Goal: Information Seeking & Learning: Find contact information

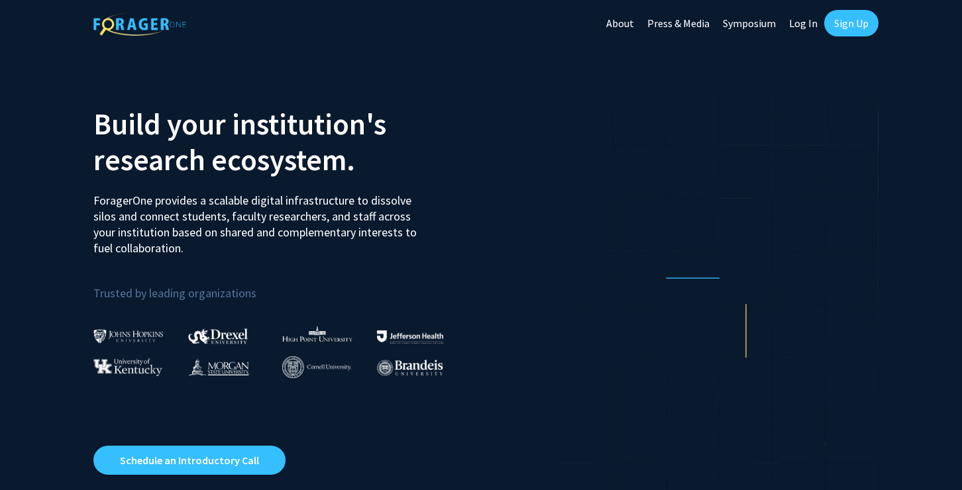
click at [809, 17] on link "Log In" at bounding box center [803, 23] width 42 height 46
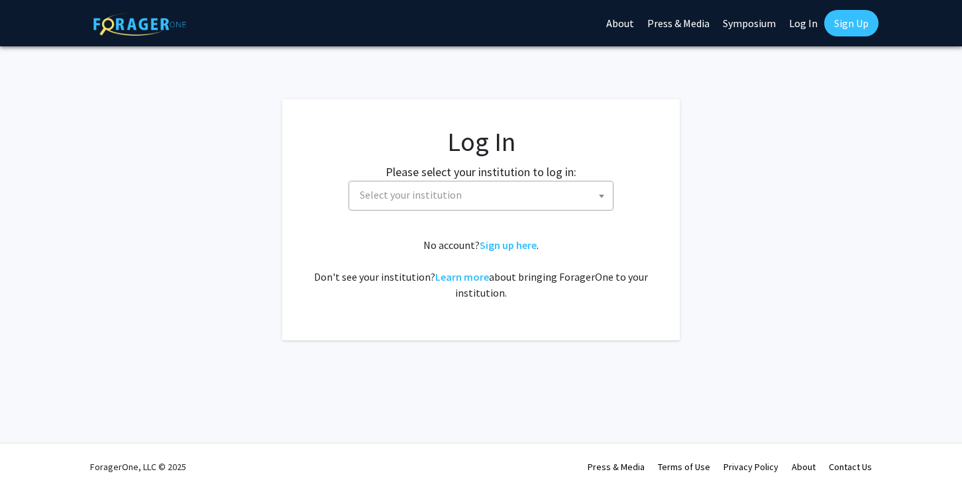
select select
click at [483, 187] on span "Select your institution" at bounding box center [483, 195] width 258 height 27
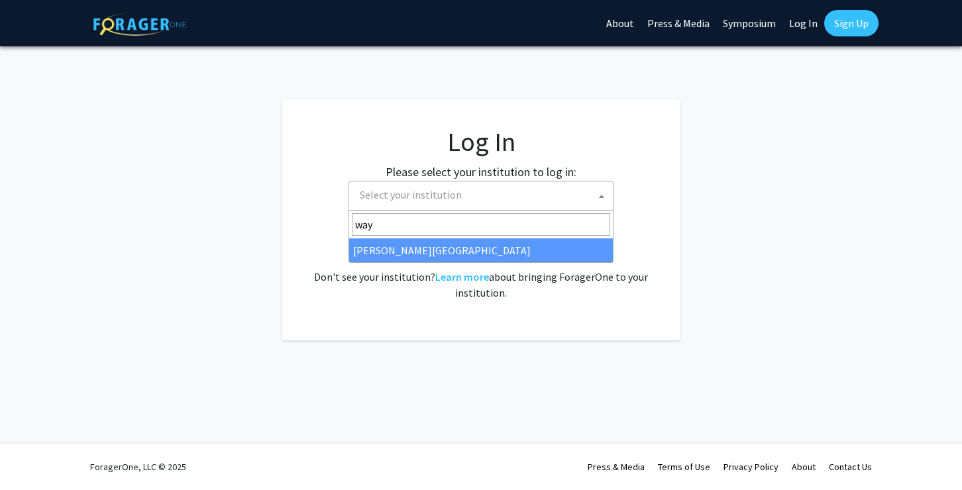
type input "way"
select select "21"
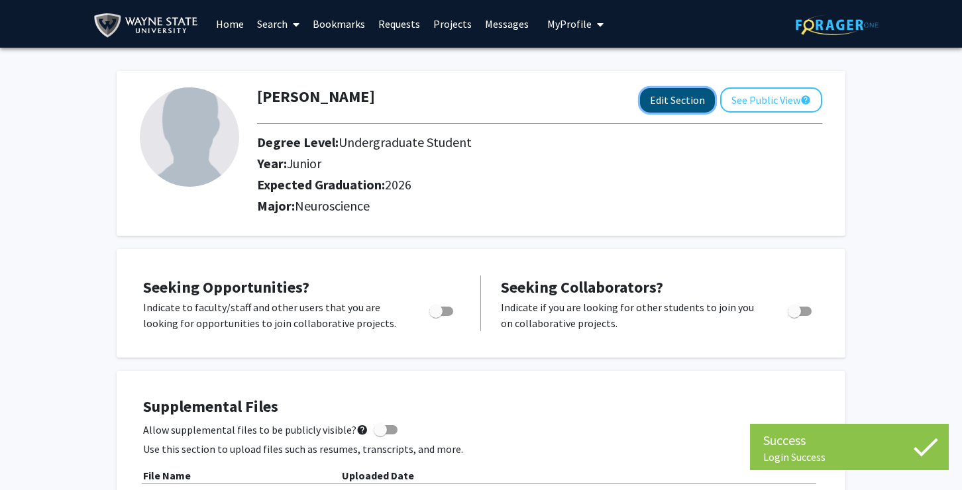
click at [674, 91] on button "Edit Section" at bounding box center [677, 100] width 75 height 25
select select "junior"
select select "2026"
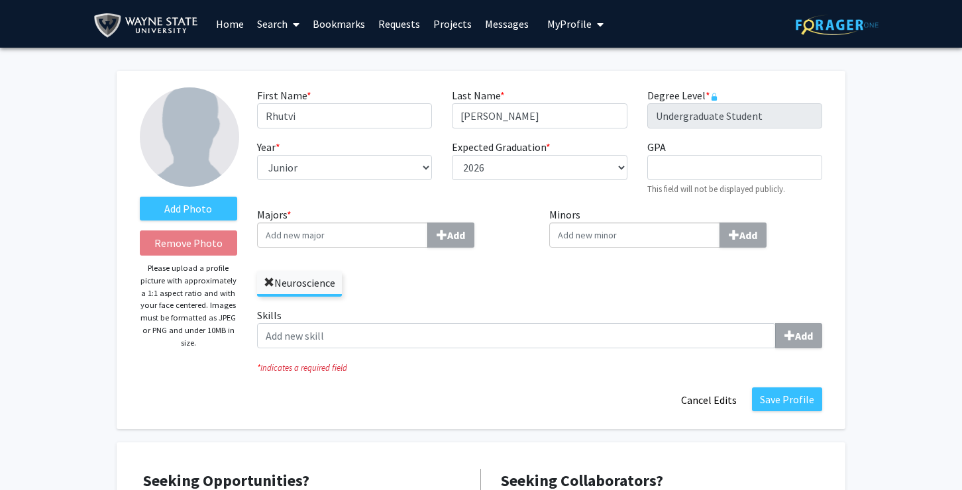
click at [272, 280] on span at bounding box center [269, 283] width 11 height 11
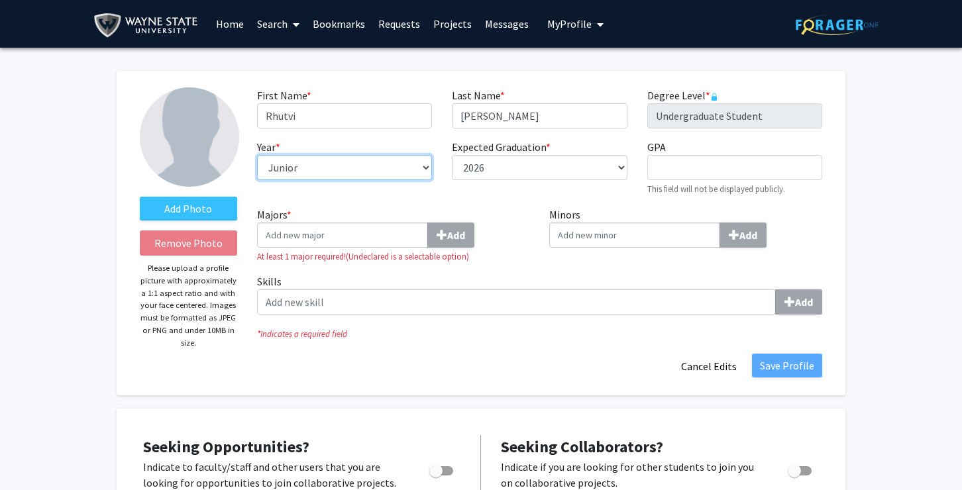
click at [399, 172] on select "--- First-year Sophomore Junior Senior Postbaccalaureate Certificate" at bounding box center [344, 167] width 175 height 25
select select "senior"
click at [257, 155] on select "--- First-year Sophomore Junior Senior Postbaccalaureate Certificate" at bounding box center [344, 167] width 175 height 25
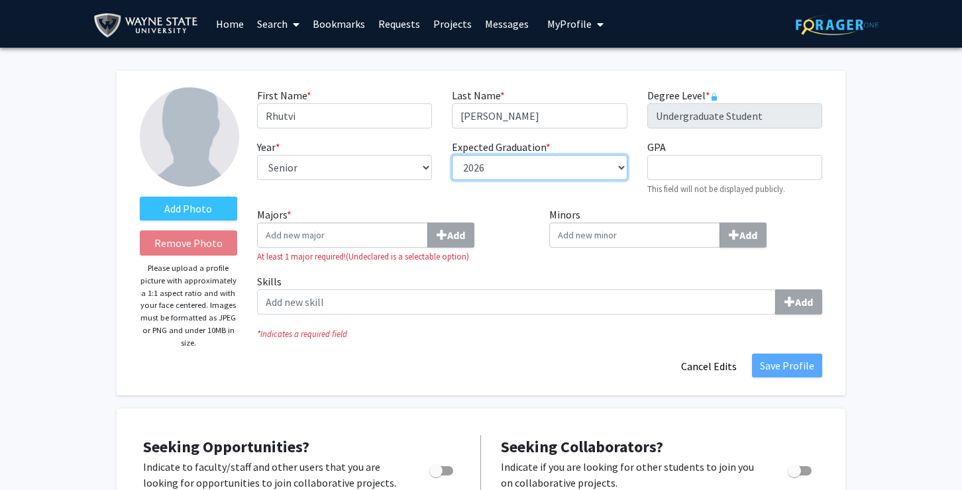
click at [527, 166] on select "--- 2018 2019 2020 2021 2022 2023 2024 2025 2026 2027 2028 2029 2030 2031" at bounding box center [539, 167] width 175 height 25
click at [452, 155] on select "--- 2018 2019 2020 2021 2022 2023 2024 2025 2026 2027 2028 2029 2030 2031" at bounding box center [539, 167] width 175 height 25
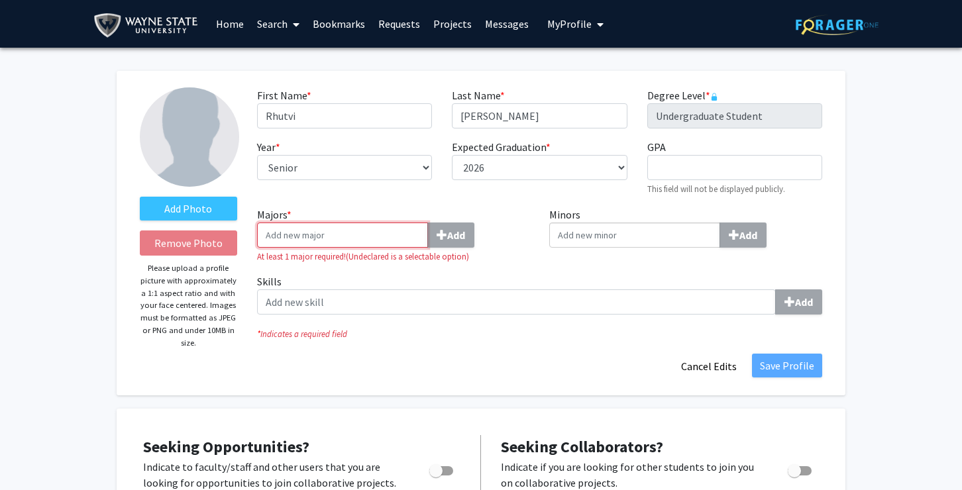
click at [424, 241] on input "Majors * Add" at bounding box center [342, 235] width 171 height 25
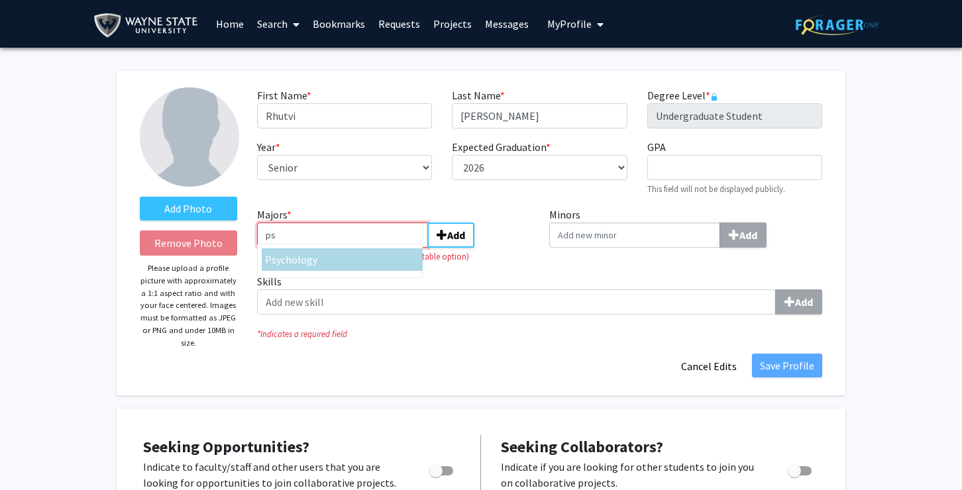
type input "ps"
click at [360, 266] on div "Ps ychology" at bounding box center [342, 260] width 154 height 16
click at [360, 248] on input "ps" at bounding box center [342, 235] width 171 height 25
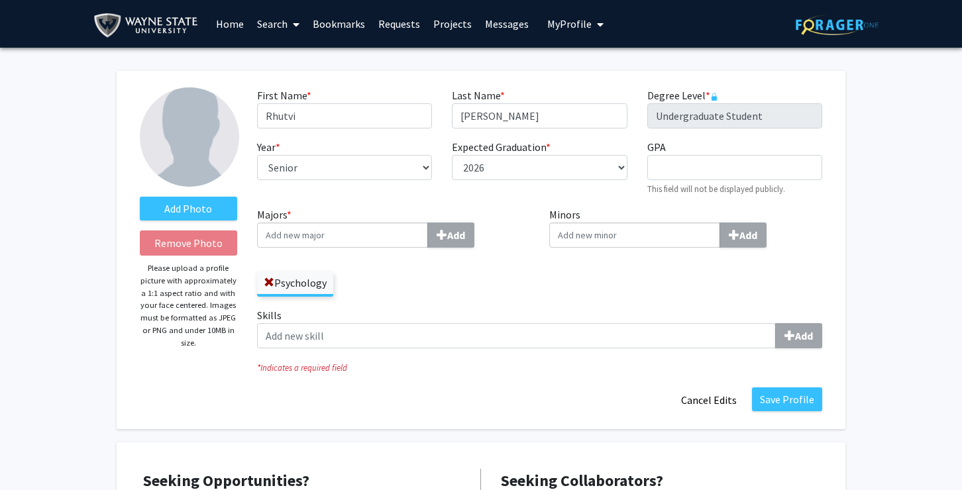
click at [649, 244] on input "Minors Add" at bounding box center [634, 235] width 171 height 25
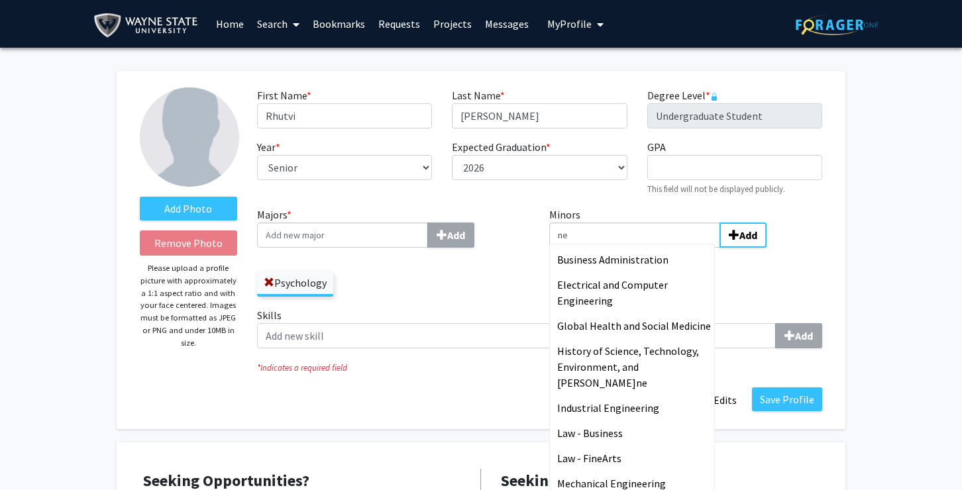
type input "n"
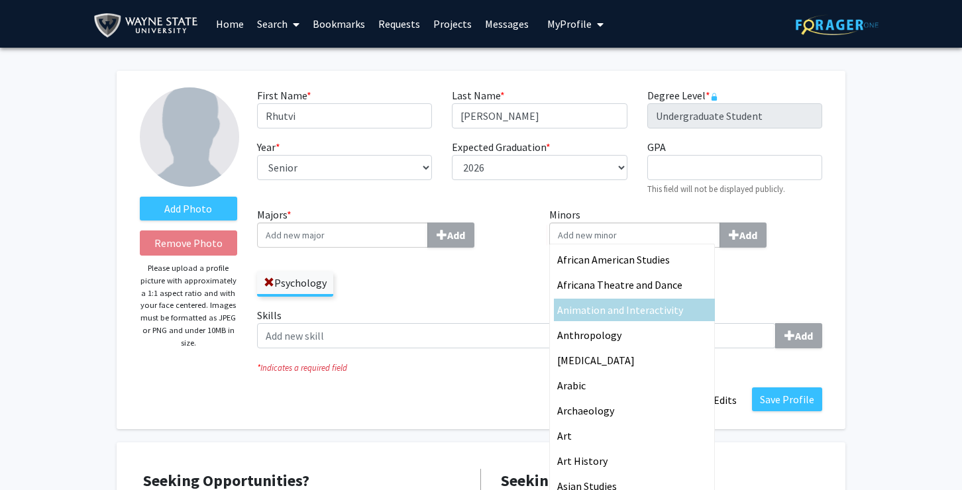
click at [827, 284] on div "Minors African American Studies Africana Theatre and Dance Animation and Intera…" at bounding box center [685, 257] width 293 height 101
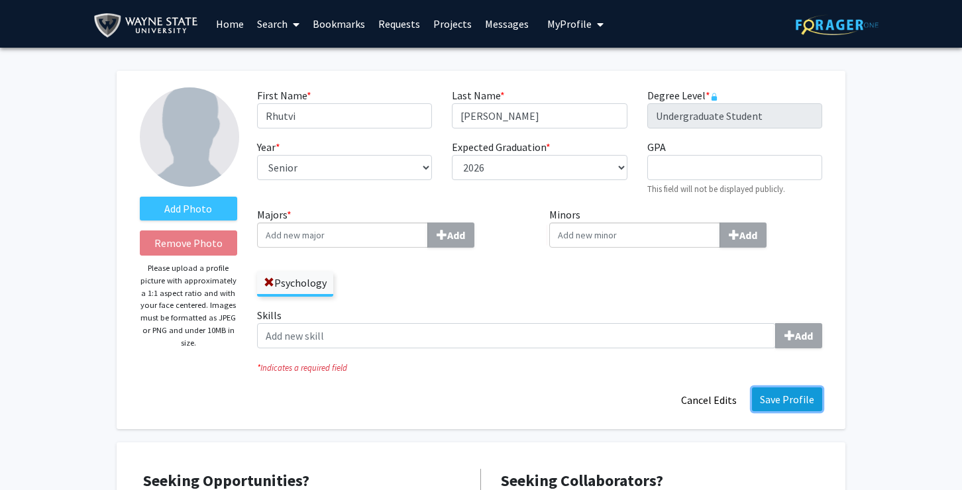
click at [786, 397] on button "Save Profile" at bounding box center [787, 400] width 70 height 24
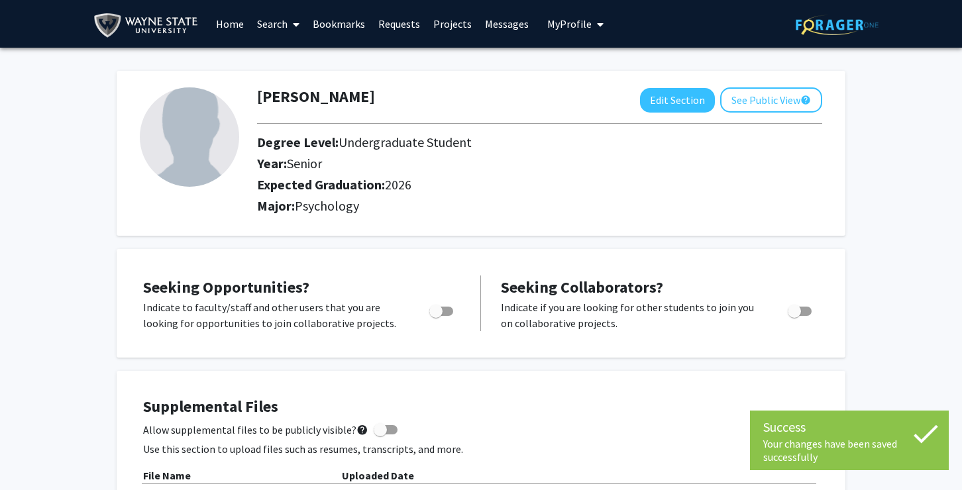
click at [246, 24] on link "Home" at bounding box center [229, 24] width 41 height 46
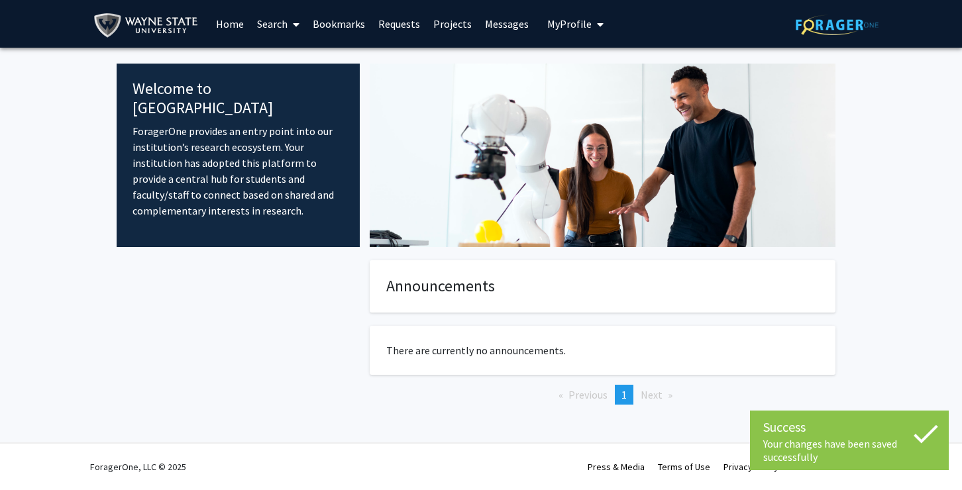
click at [280, 28] on link "Search" at bounding box center [278, 24] width 56 height 46
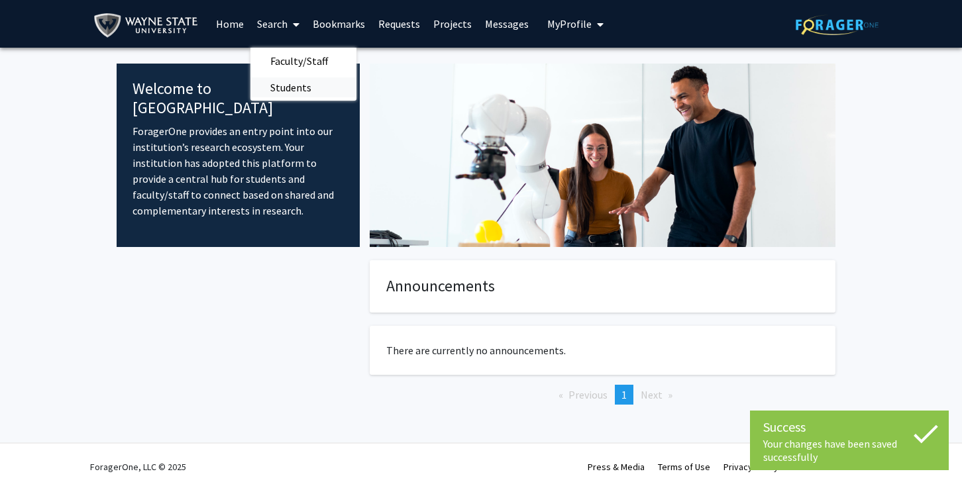
click at [297, 81] on span "Students" at bounding box center [290, 87] width 81 height 26
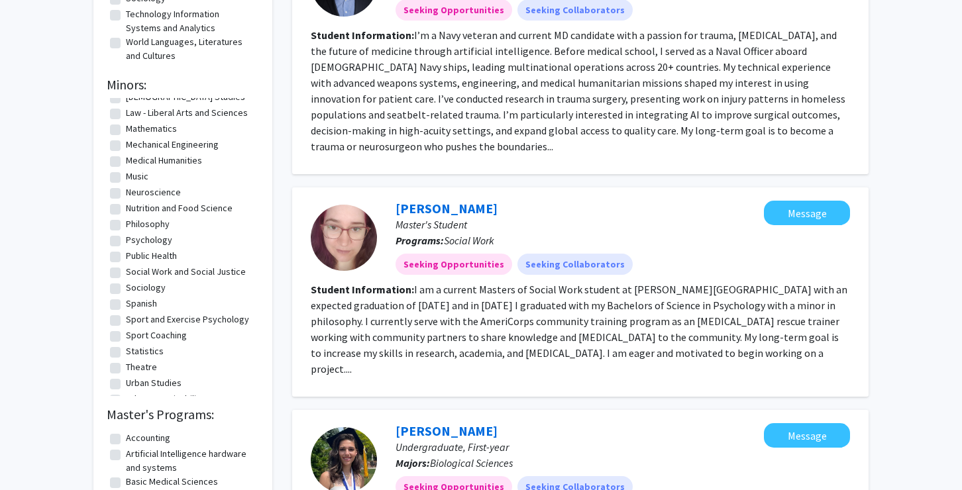
scroll to position [558, 0]
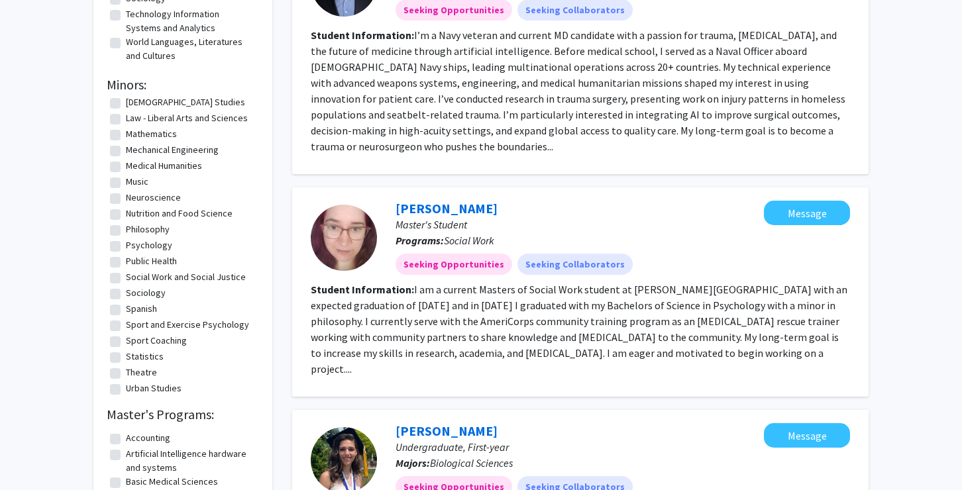
click at [158, 196] on label "Neuroscience" at bounding box center [153, 198] width 55 height 14
click at [134, 196] on input "Neuroscience" at bounding box center [130, 195] width 9 height 9
checkbox input "true"
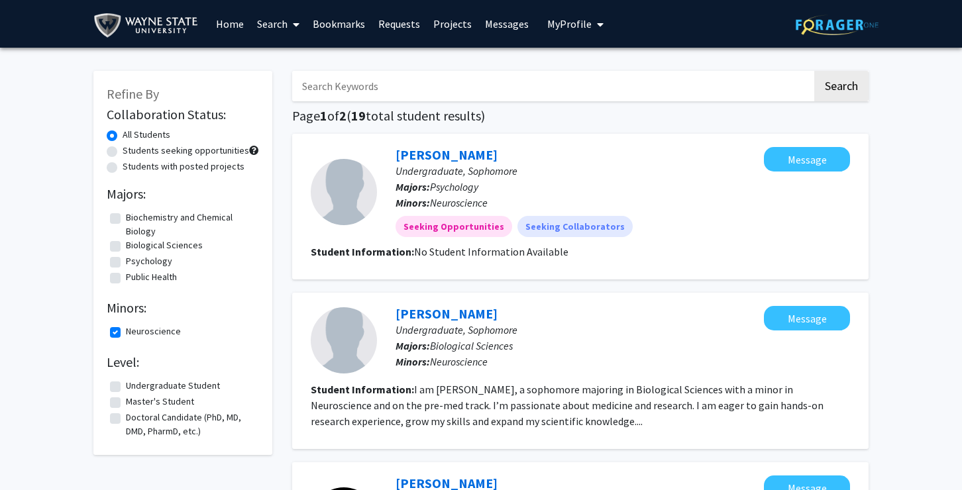
click at [282, 21] on link "Search" at bounding box center [278, 24] width 56 height 46
click at [285, 62] on span "Faculty/Staff" at bounding box center [298, 61] width 97 height 26
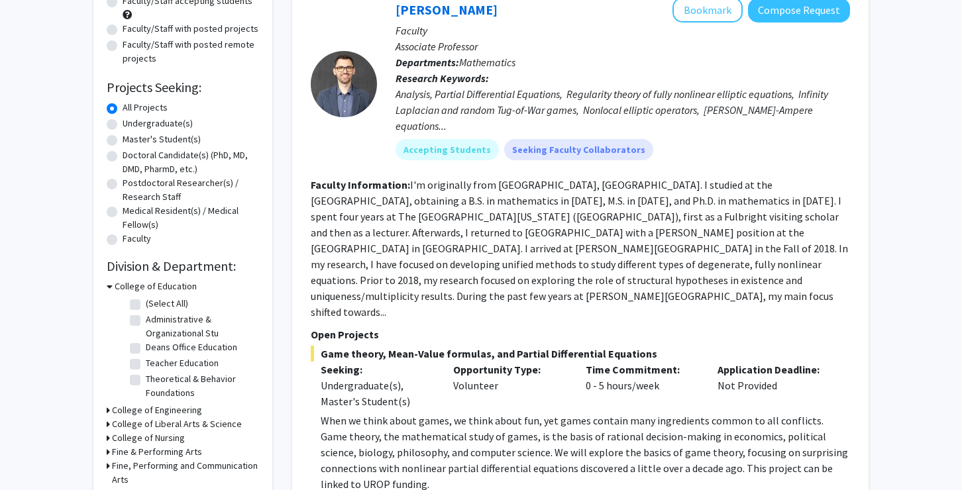
scroll to position [166, 0]
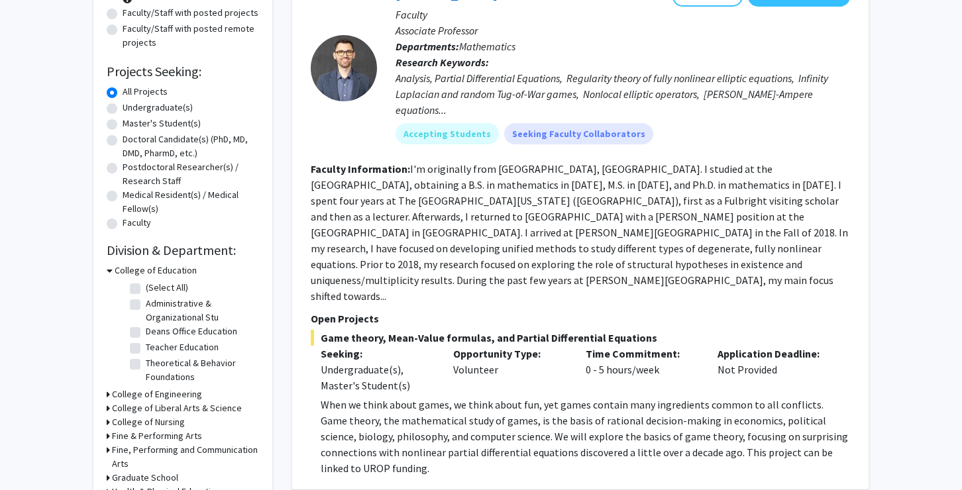
click at [167, 111] on label "Undergraduate(s)" at bounding box center [158, 108] width 70 height 14
click at [131, 109] on input "Undergraduate(s)" at bounding box center [127, 105] width 9 height 9
radio input "true"
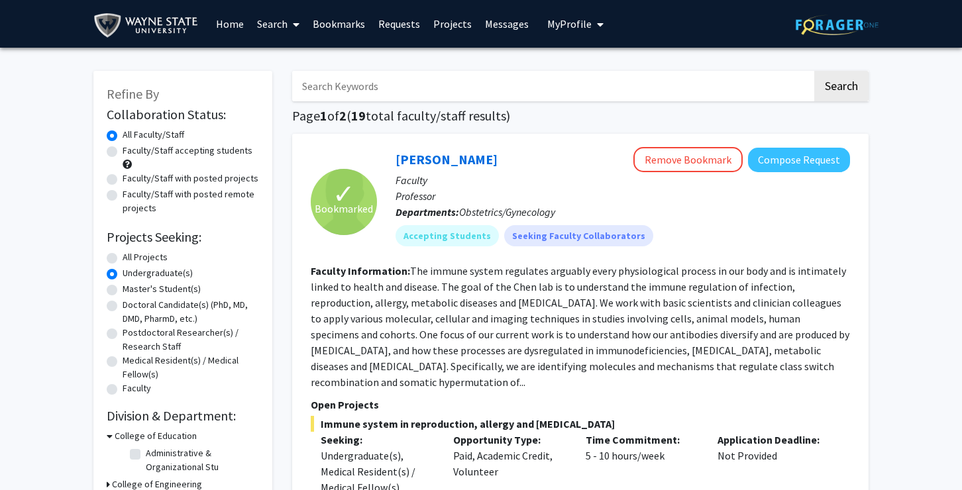
click at [166, 150] on label "Faculty/Staff accepting students" at bounding box center [188, 151] width 130 height 14
click at [131, 150] on input "Faculty/Staff accepting students" at bounding box center [127, 148] width 9 height 9
radio input "true"
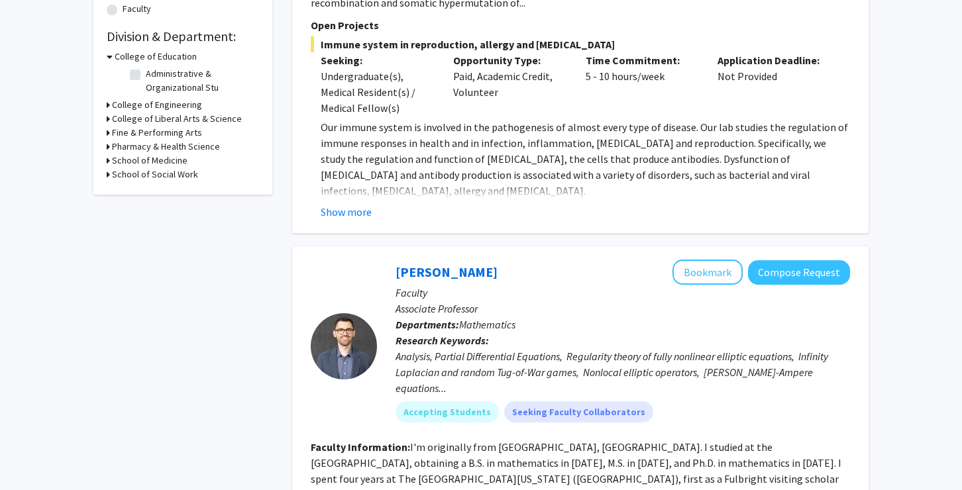
scroll to position [365, 0]
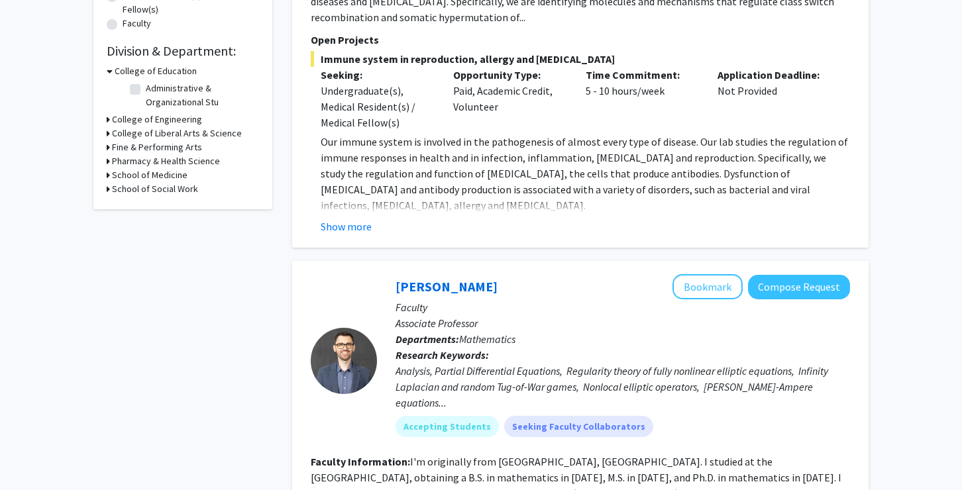
click at [153, 174] on h3 "School of Medicine" at bounding box center [150, 175] width 76 height 14
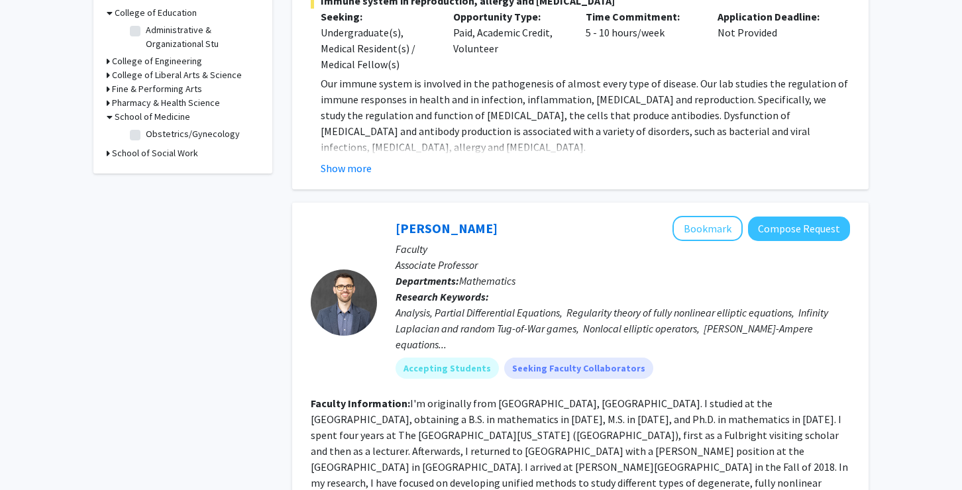
scroll to position [424, 0]
click at [146, 139] on label "Obstetrics/Gynecology" at bounding box center [193, 134] width 94 height 14
click at [146, 135] on input "Obstetrics/Gynecology" at bounding box center [150, 131] width 9 height 9
checkbox input "true"
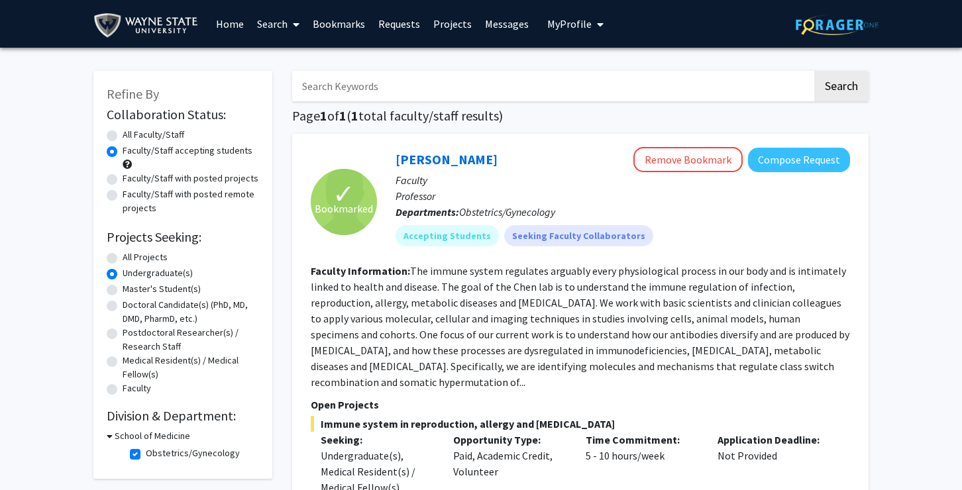
click at [143, 135] on label "All Faculty/Staff" at bounding box center [154, 135] width 62 height 14
click at [131, 135] on input "All Faculty/Staff" at bounding box center [127, 132] width 9 height 9
radio input "true"
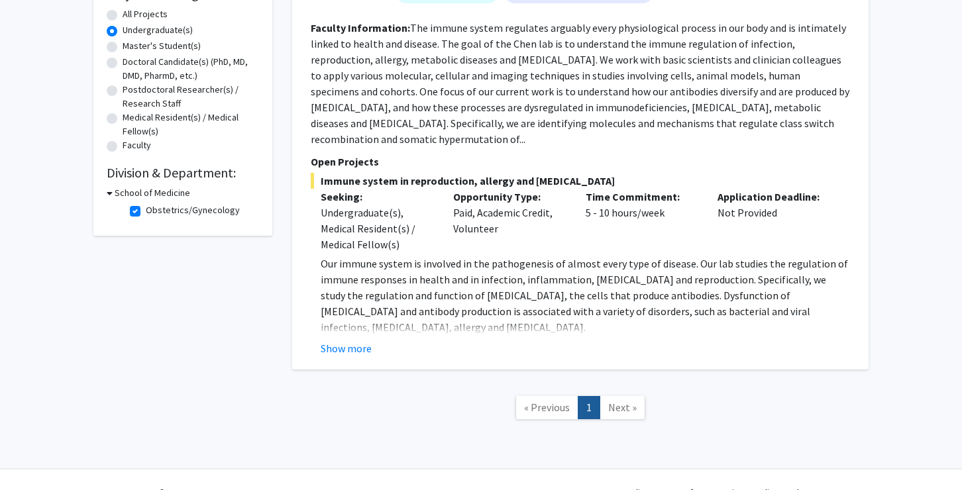
scroll to position [246, 0]
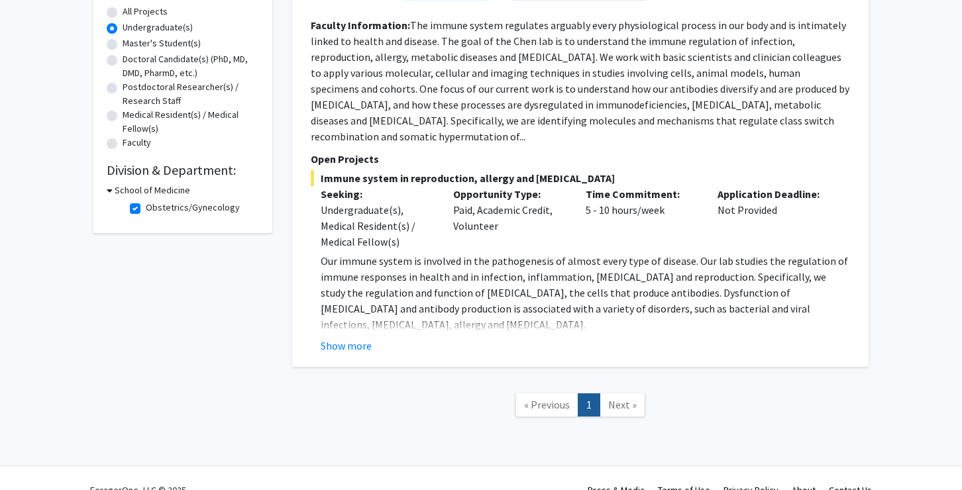
click at [149, 12] on label "All Projects" at bounding box center [145, 12] width 45 height 14
click at [131, 12] on input "All Projects" at bounding box center [127, 9] width 9 height 9
radio input "true"
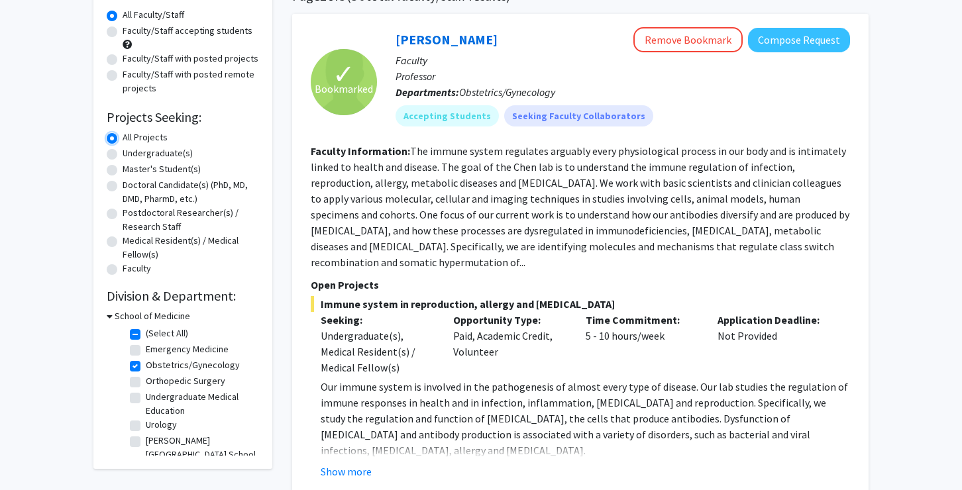
scroll to position [170, 0]
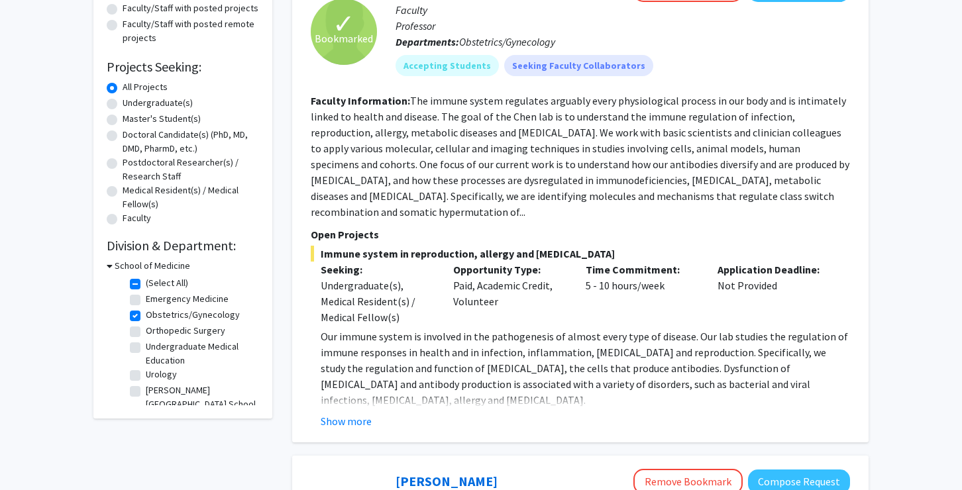
click at [146, 282] on label "(Select All)" at bounding box center [167, 283] width 42 height 14
click at [146, 282] on input "(Select All)" at bounding box center [150, 280] width 9 height 9
checkbox input "false"
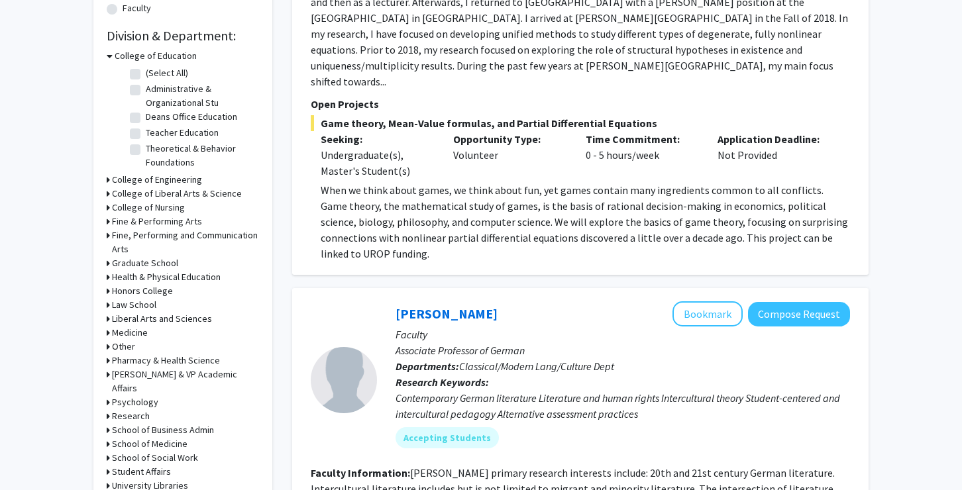
scroll to position [397, 0]
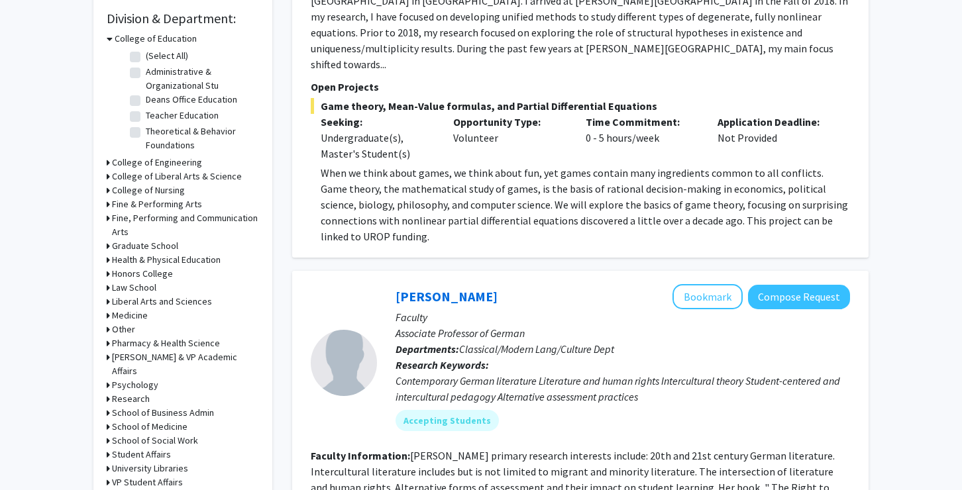
click at [143, 176] on h3 "College of Liberal Arts & Science" at bounding box center [177, 177] width 130 height 14
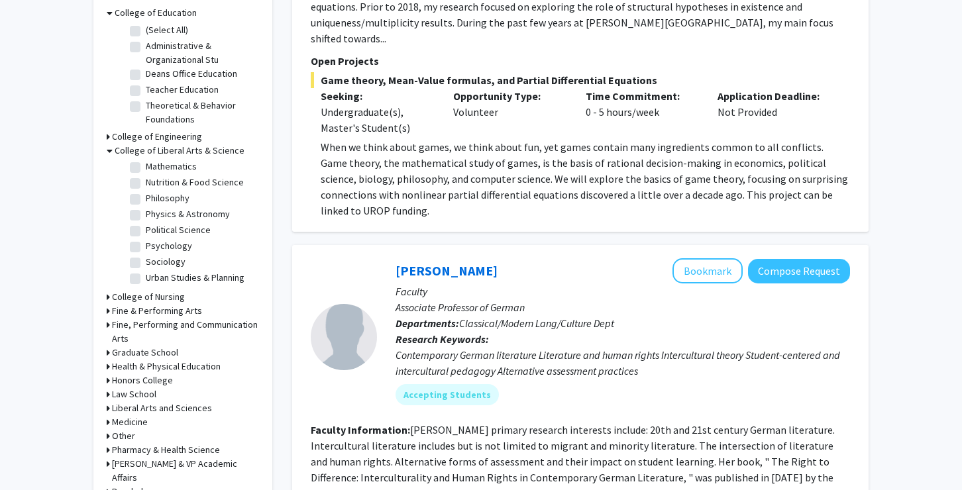
scroll to position [427, 0]
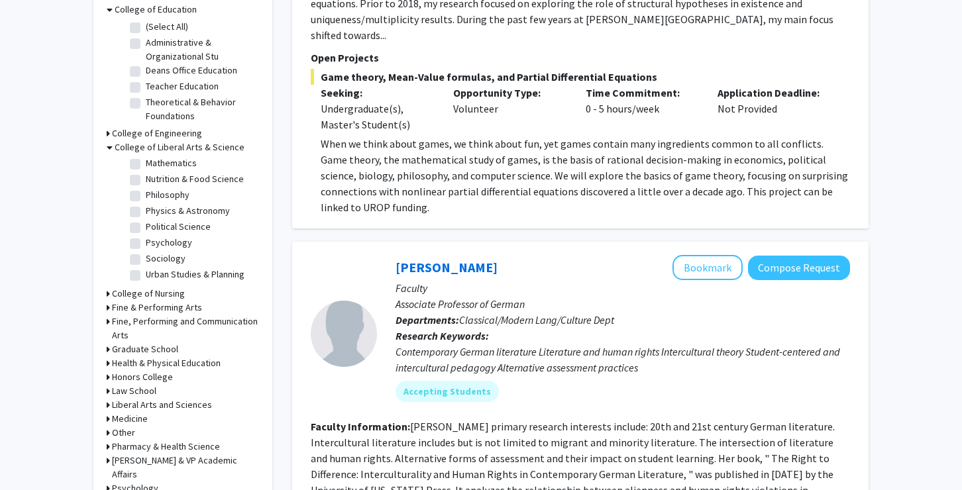
click at [146, 245] on label "Psychology" at bounding box center [169, 243] width 46 height 14
click at [146, 244] on input "Psychology" at bounding box center [150, 240] width 9 height 9
checkbox input "true"
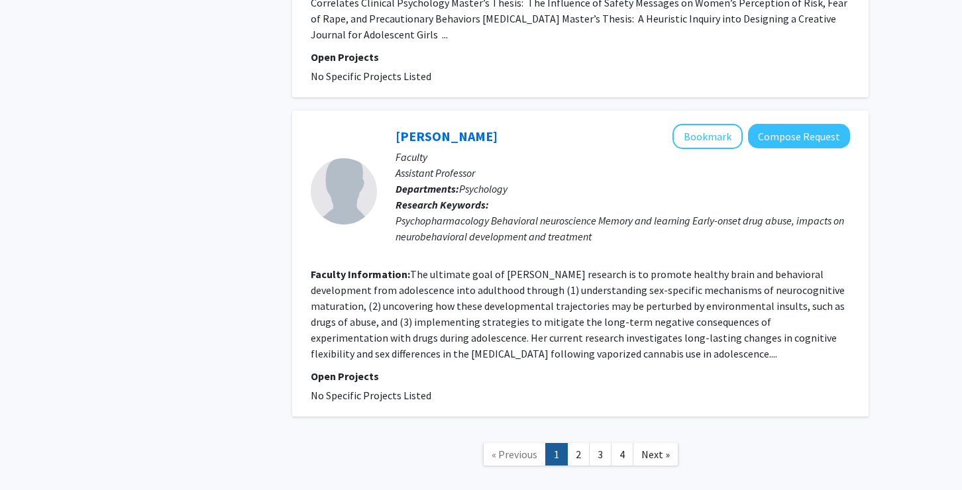
scroll to position [3224, 0]
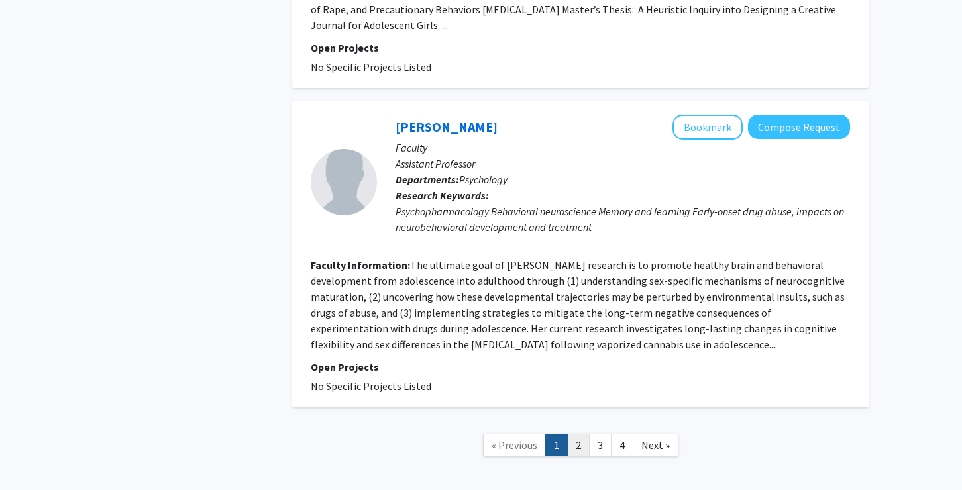
click at [582, 434] on link "2" at bounding box center [578, 445] width 23 height 23
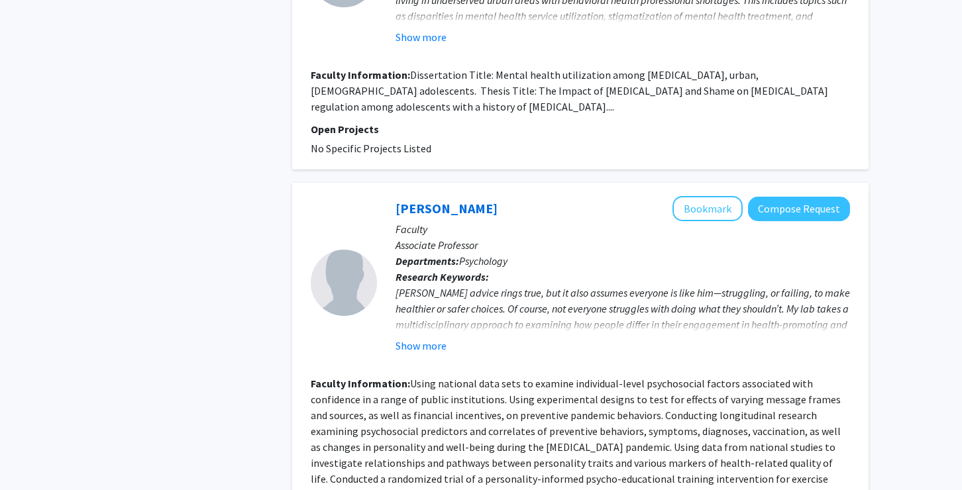
scroll to position [3018, 0]
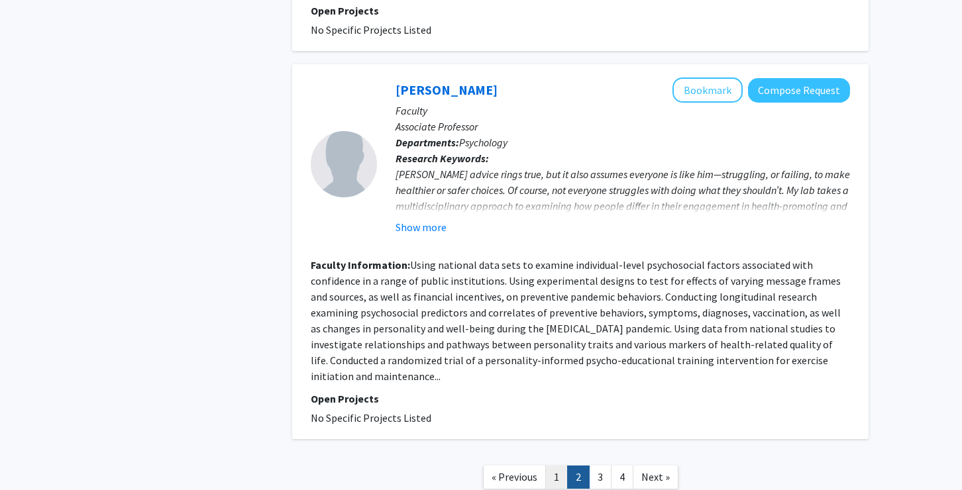
click at [562, 466] on link "1" at bounding box center [556, 477] width 23 height 23
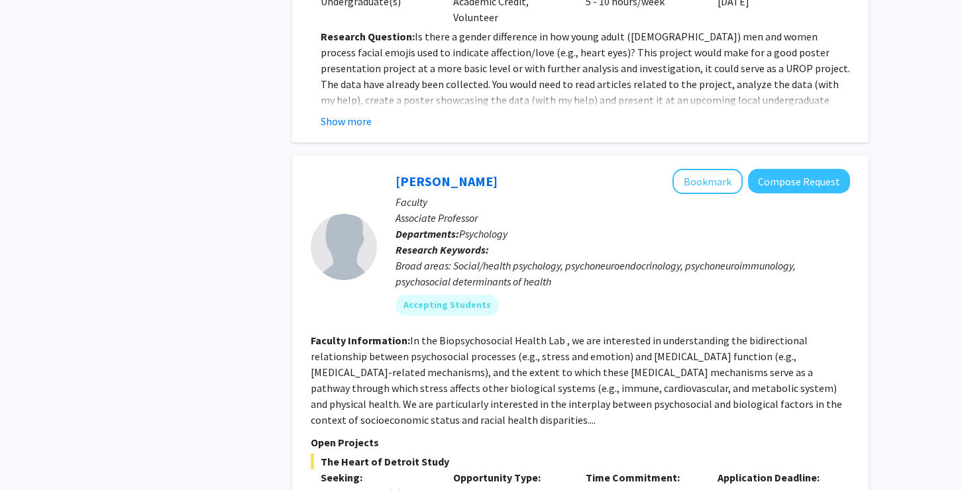
scroll to position [556, 0]
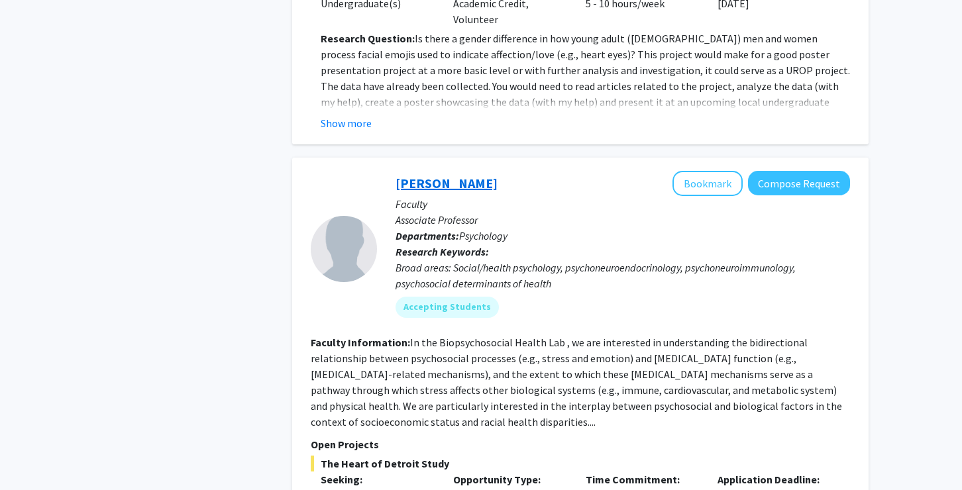
click at [456, 175] on link "Samuele Zilioli" at bounding box center [447, 183] width 102 height 17
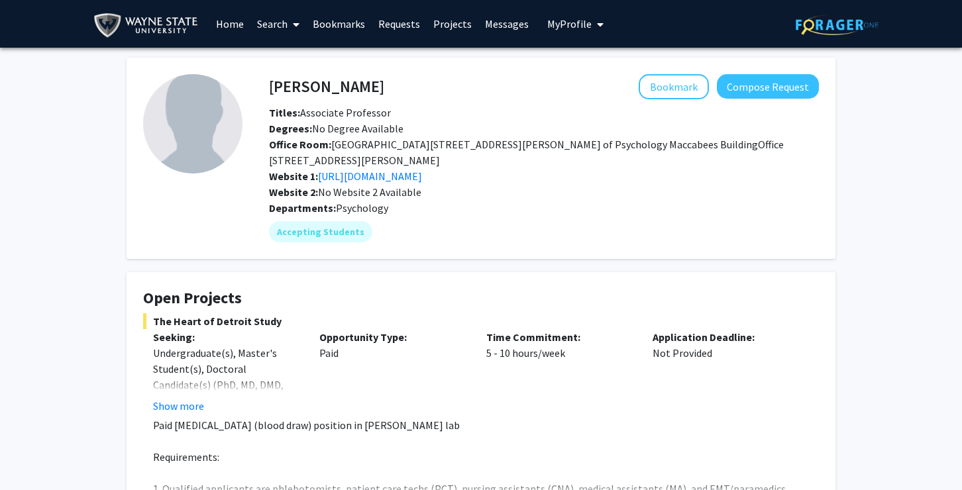
click at [356, 88] on h4 "Samuele Zilioli" at bounding box center [326, 86] width 115 height 25
copy h4 "Samuele Zilioli"
click at [422, 178] on link "http://samzilioli.wixsite.com/mysite" at bounding box center [370, 176] width 104 height 13
